Goal: Task Accomplishment & Management: Manage account settings

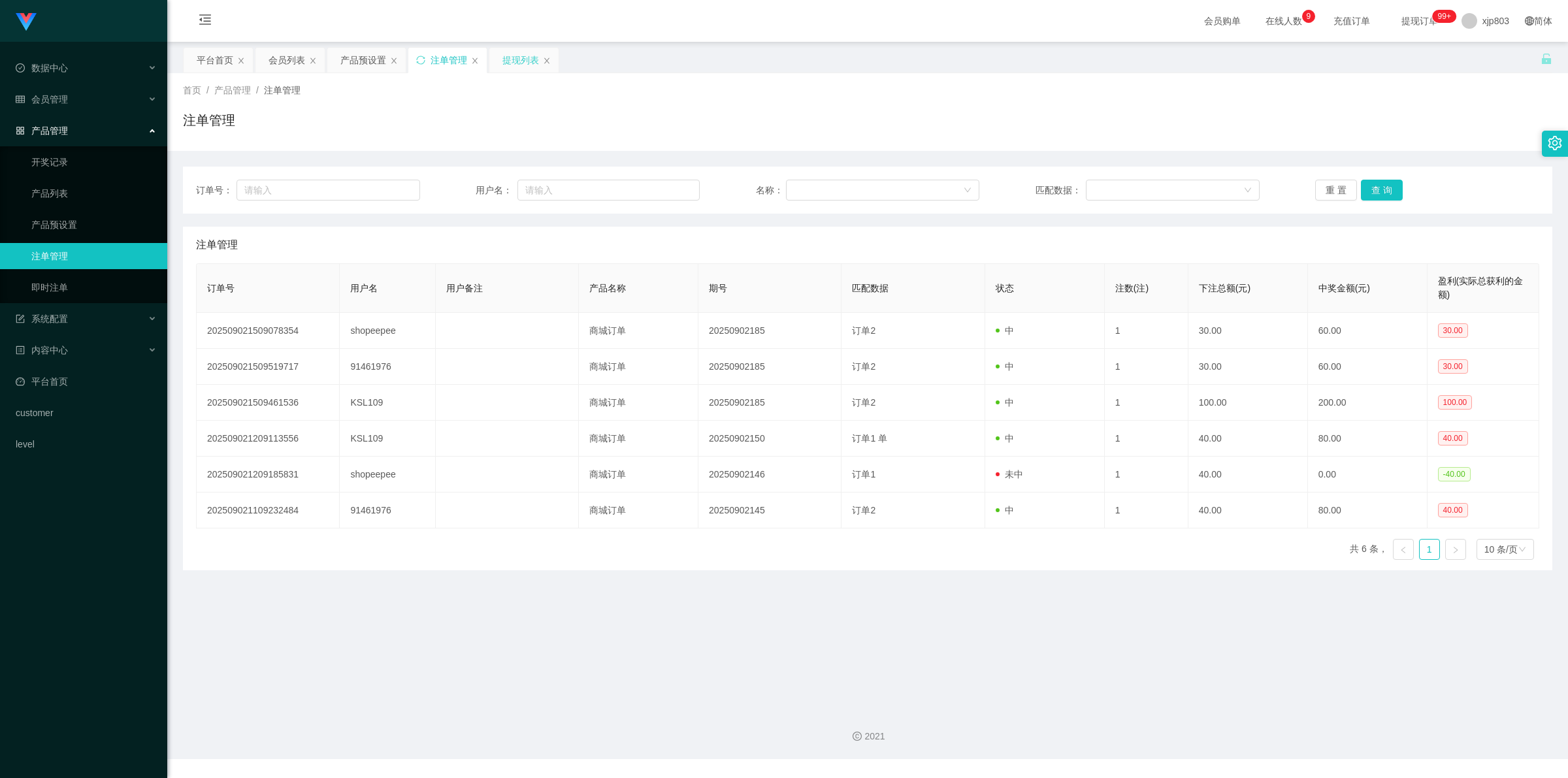
click at [508, 63] on div "提现列表" at bounding box center [520, 60] width 36 height 24
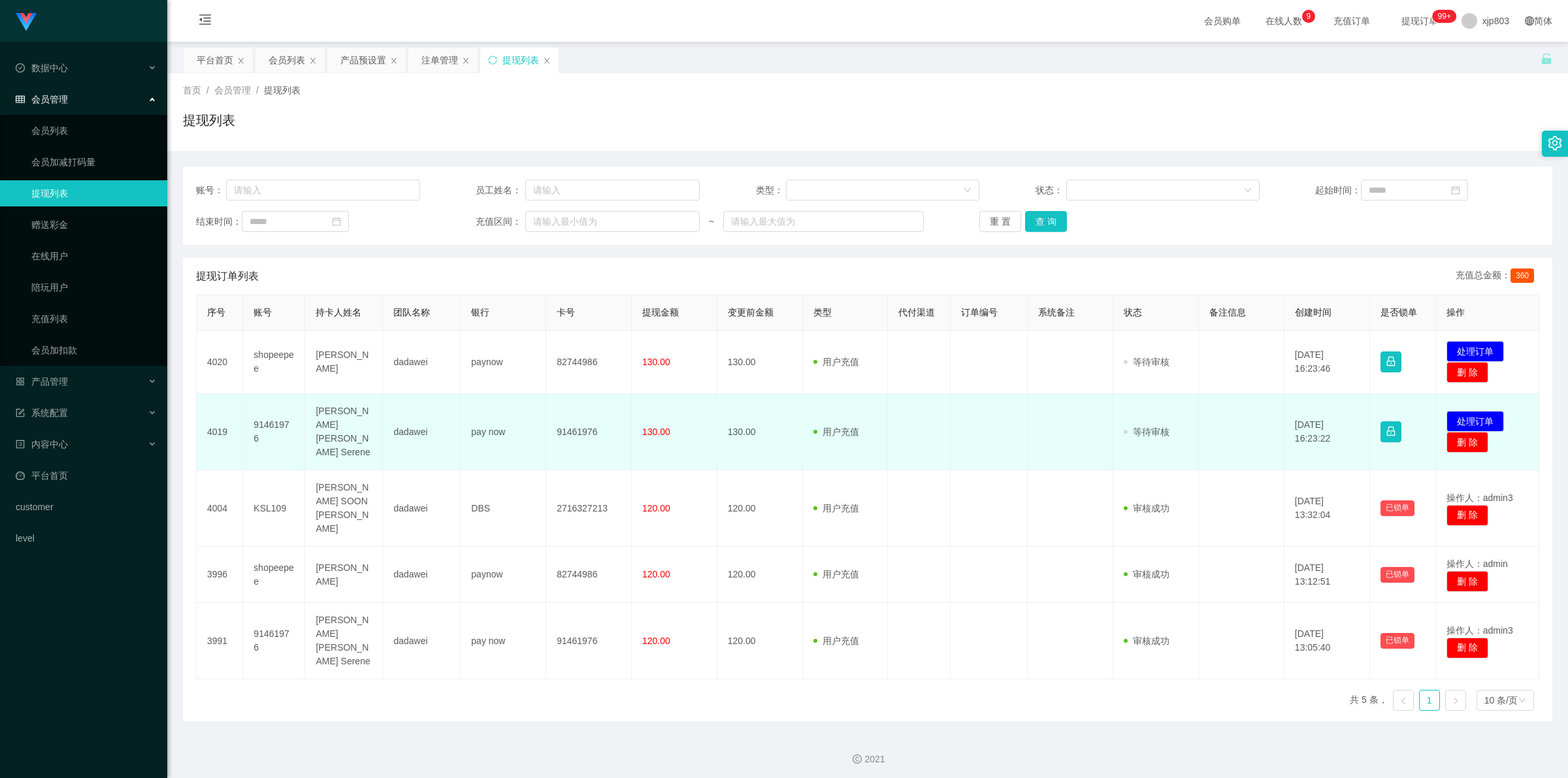
click at [268, 428] on td "91461976" at bounding box center [273, 432] width 62 height 76
copy td "91461976"
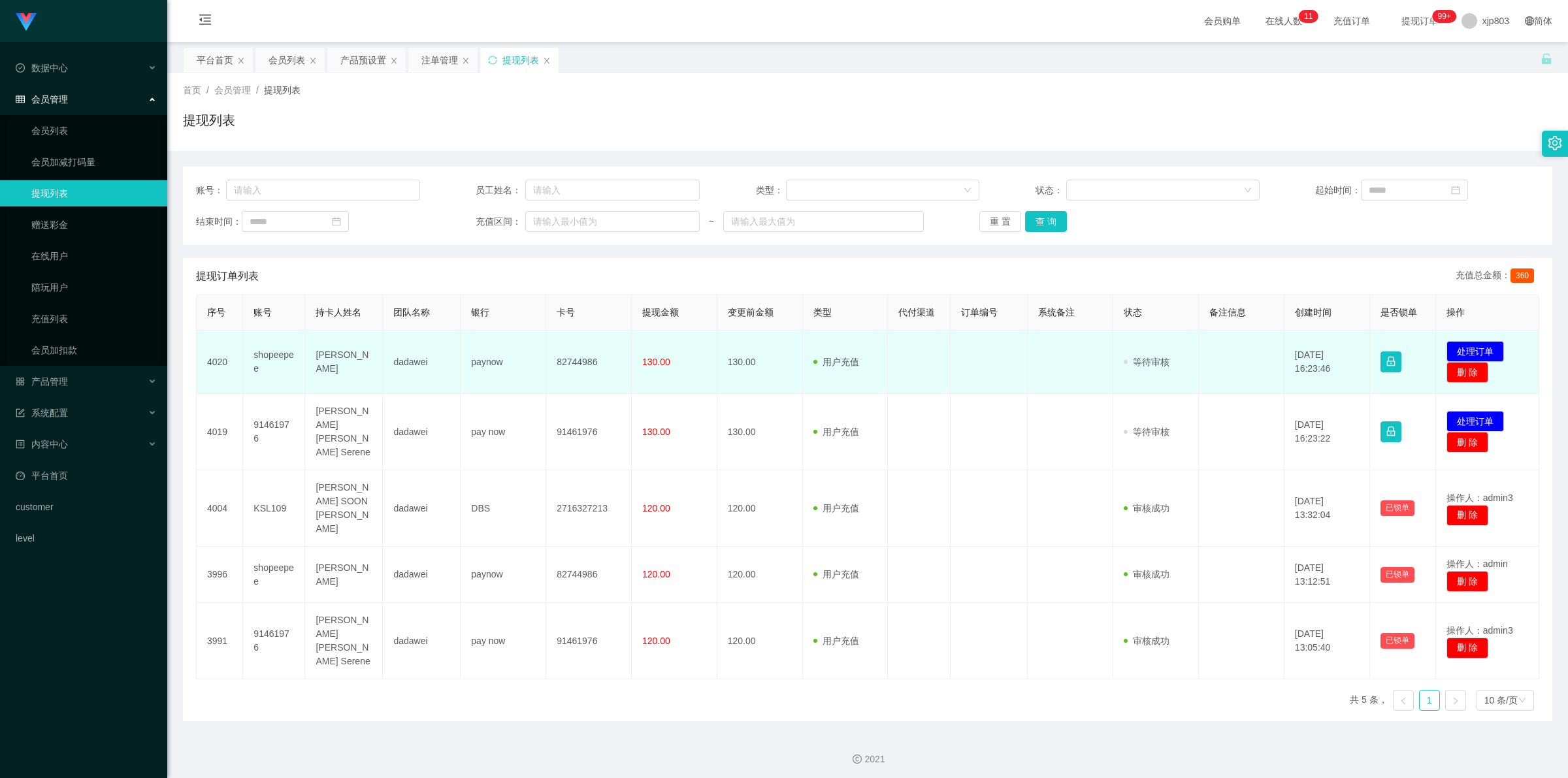
click at [274, 354] on td "shopeepee" at bounding box center [273, 362] width 62 height 64
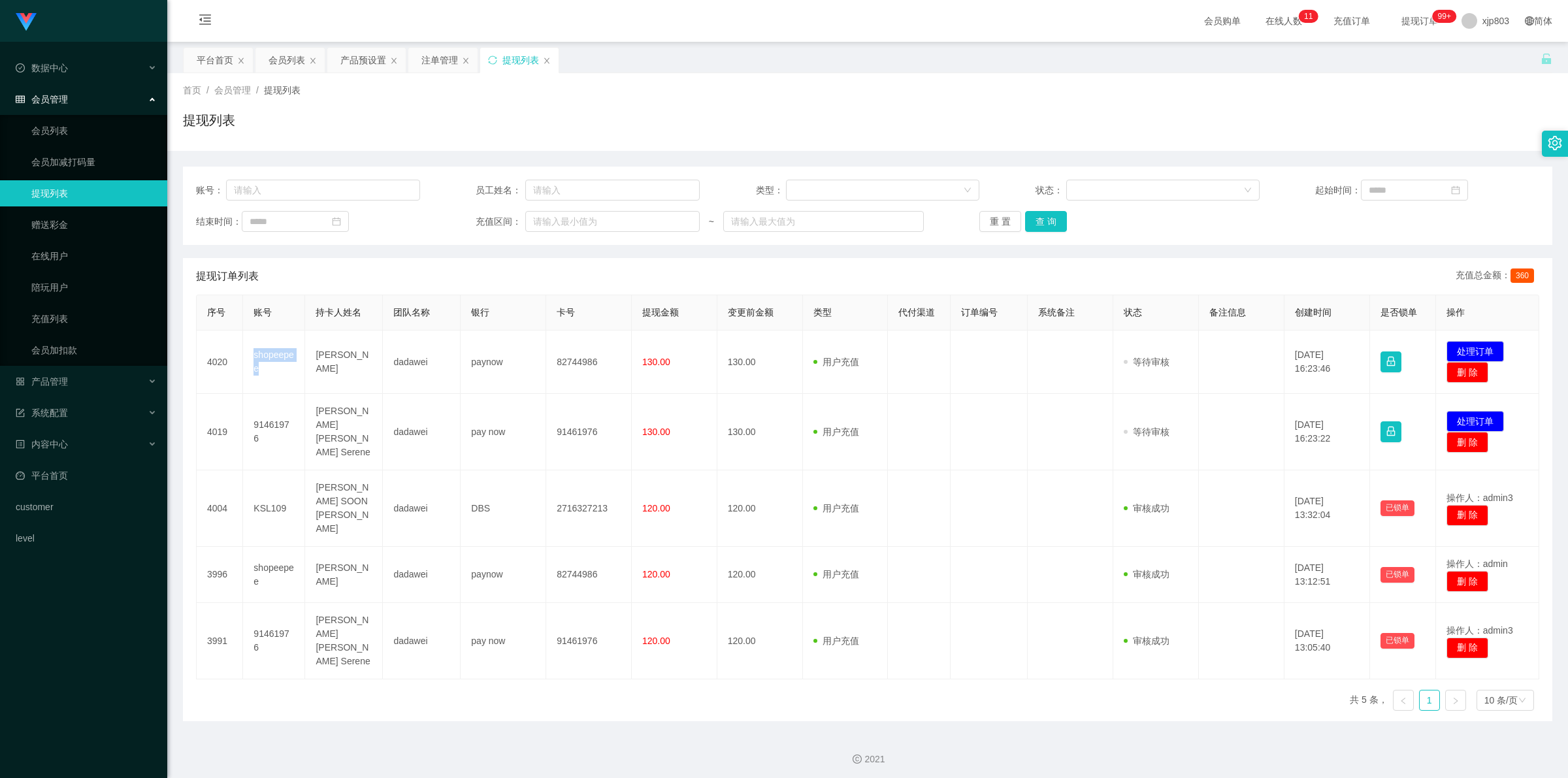
copy td "shopeepee"
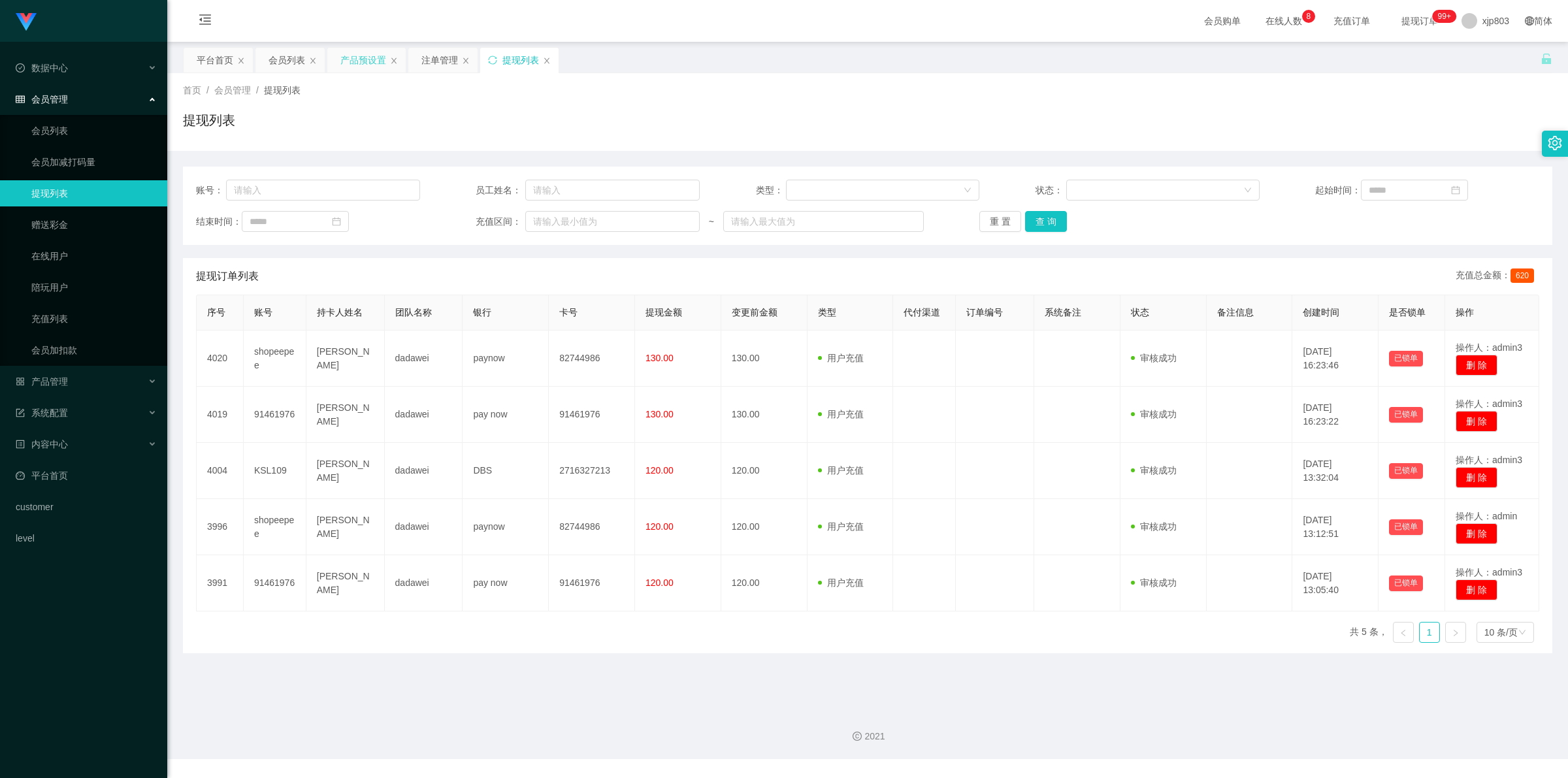
click at [367, 63] on div "产品预设置" at bounding box center [363, 60] width 46 height 24
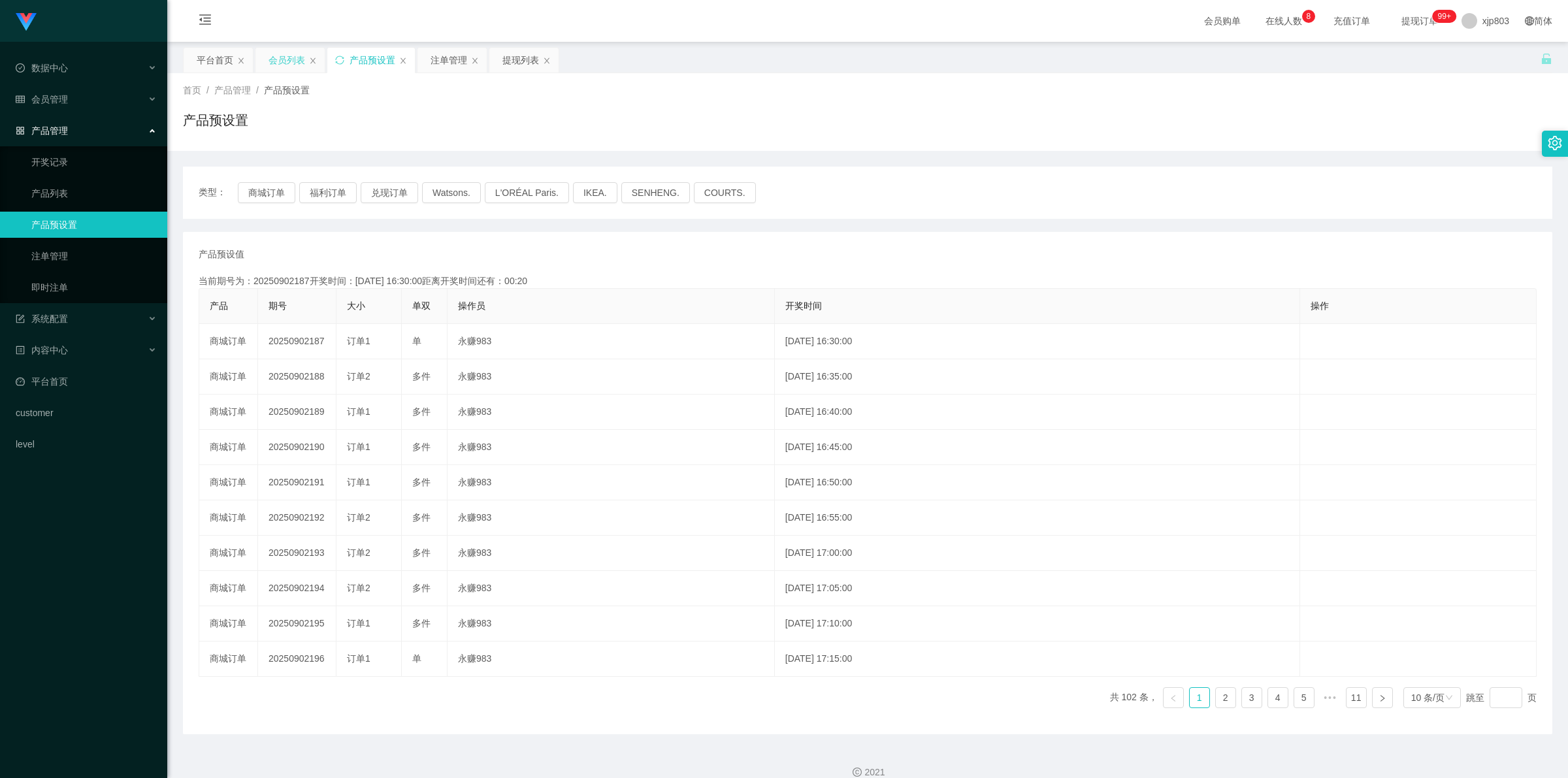
click at [296, 60] on div "会员列表" at bounding box center [286, 60] width 36 height 24
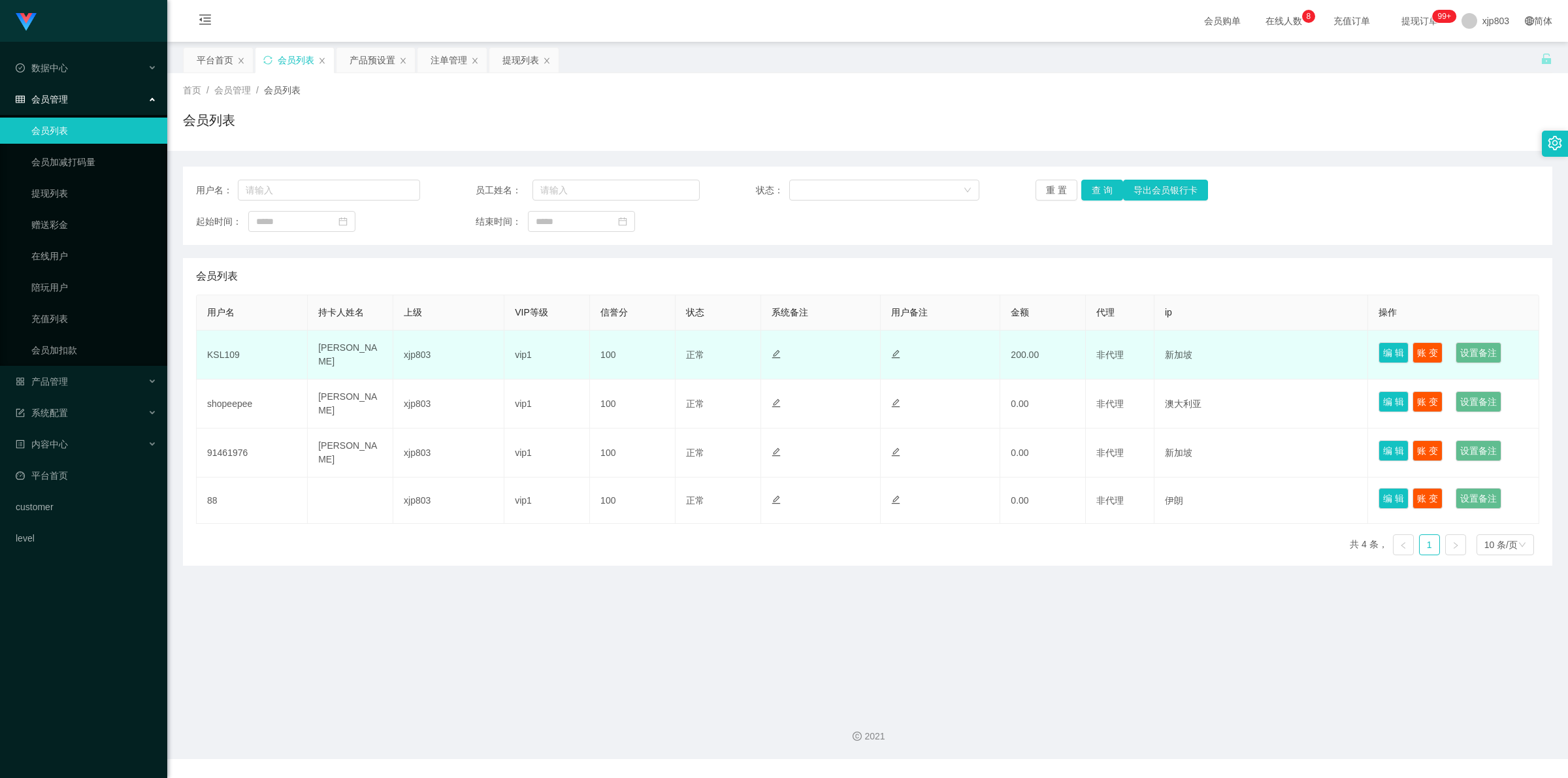
click at [239, 352] on td "KSL109" at bounding box center [252, 355] width 111 height 49
click at [206, 352] on td "KSL109" at bounding box center [252, 355] width 111 height 49
copy td "KSL109"
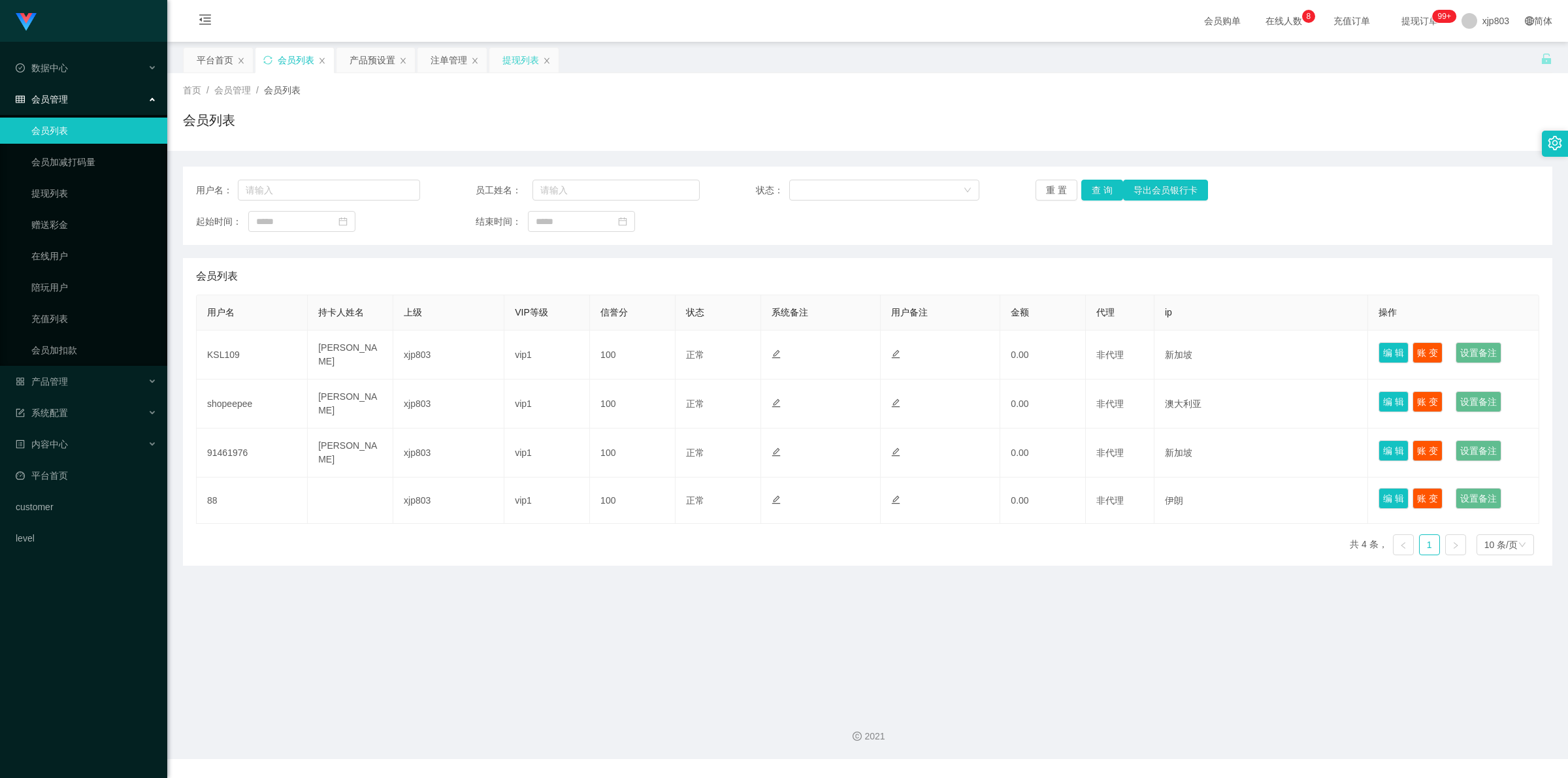
click at [530, 59] on div "提现列表" at bounding box center [520, 60] width 36 height 24
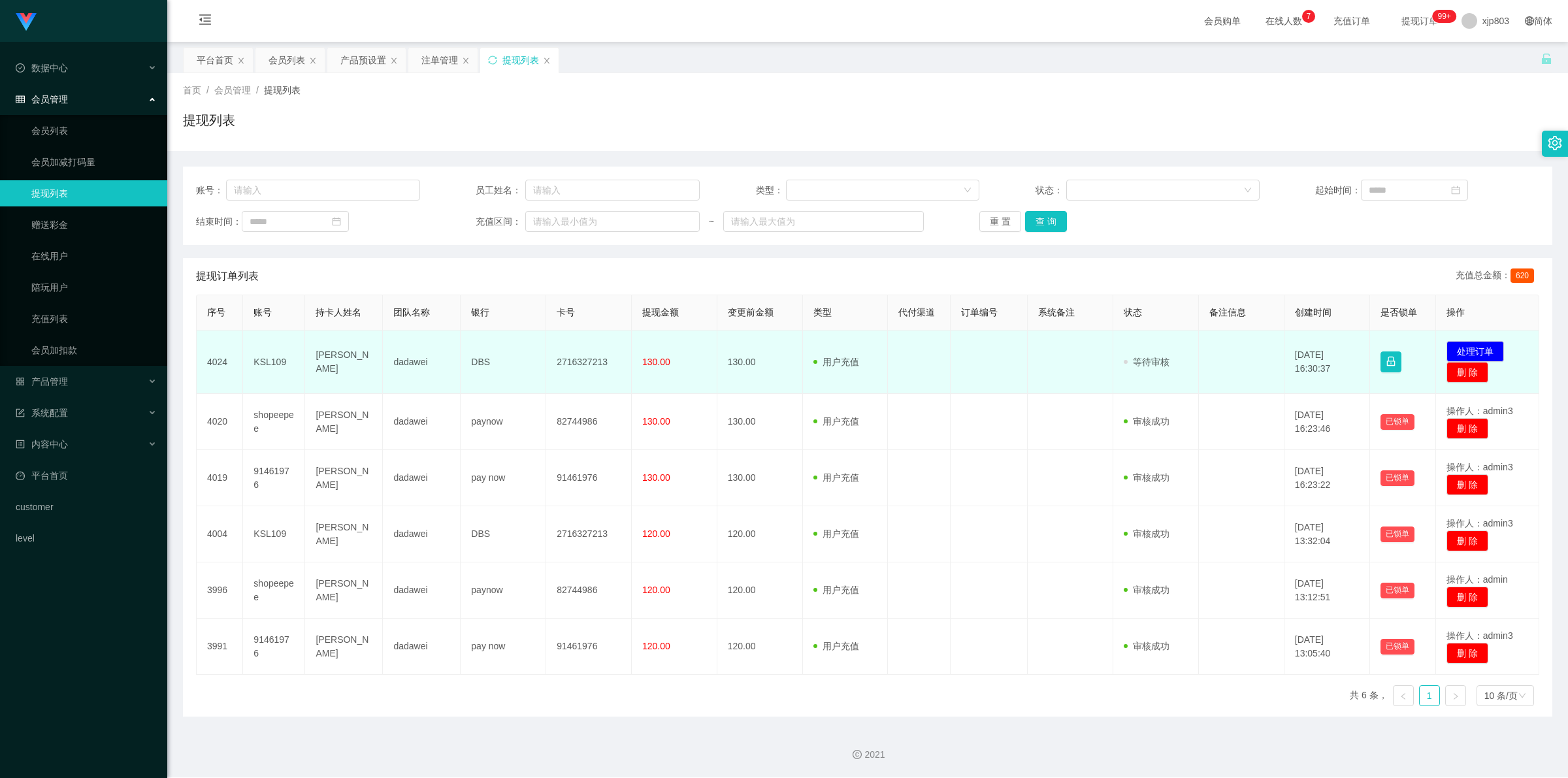
click at [1011, 366] on td at bounding box center [989, 362] width 77 height 64
drag, startPoint x: 307, startPoint y: 357, endPoint x: 619, endPoint y: 373, distance: 312.4
click at [619, 373] on tr "4024 KSL109 [PERSON_NAME] SOON HENG dadawei DBS 2716327213 130.00 130.00 用户充值 人…" at bounding box center [868, 362] width 1343 height 64
copy tr "[PERSON_NAME] SOON HENG dadawei DBS 2716327213"
